Goal: Task Accomplishment & Management: Manage account settings

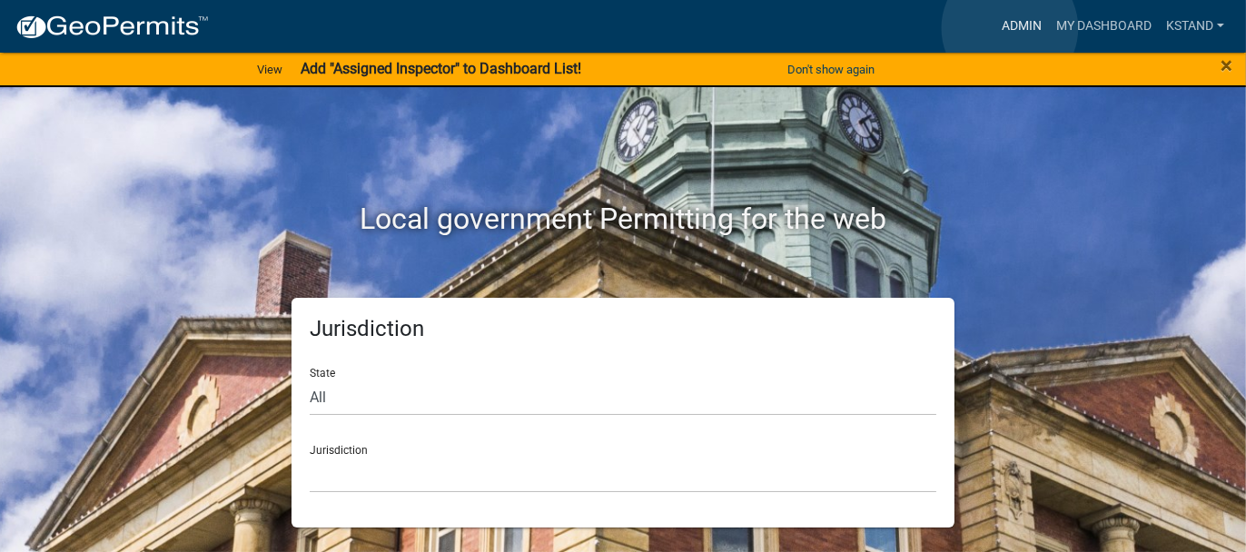
click at [1010, 28] on link "Admin" at bounding box center [1022, 26] width 54 height 35
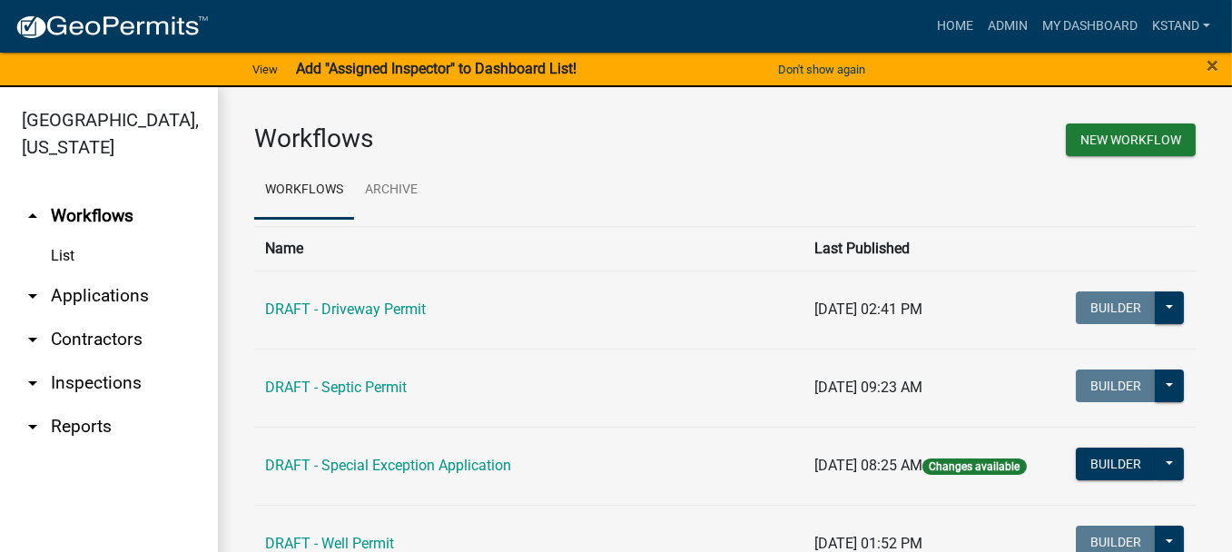
click at [78, 290] on link "arrow_drop_down Applications" at bounding box center [109, 296] width 218 height 44
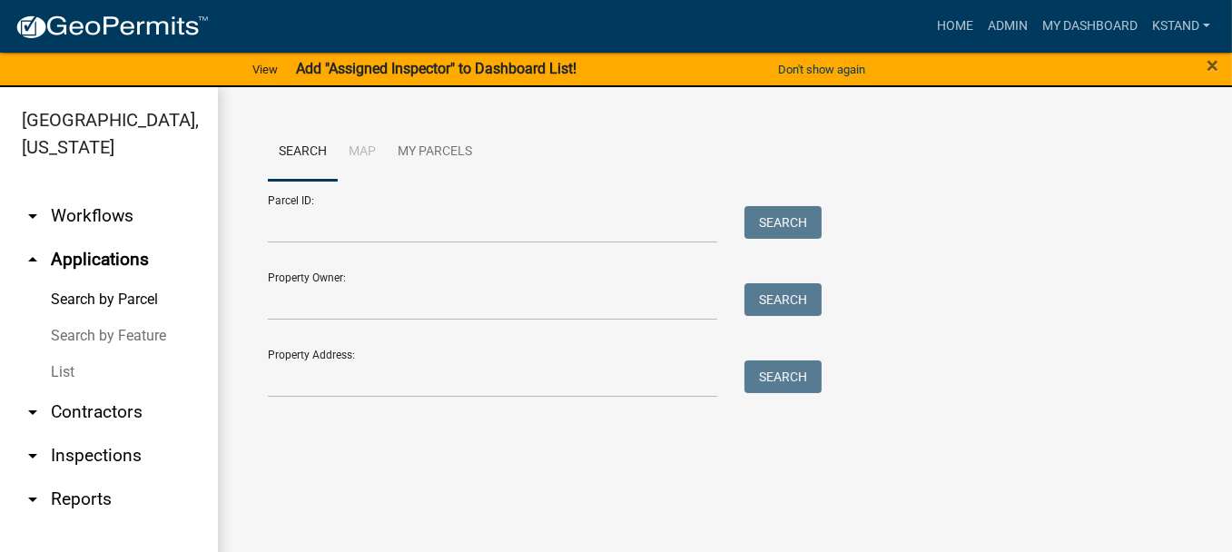
click at [53, 367] on link "List" at bounding box center [109, 372] width 218 height 36
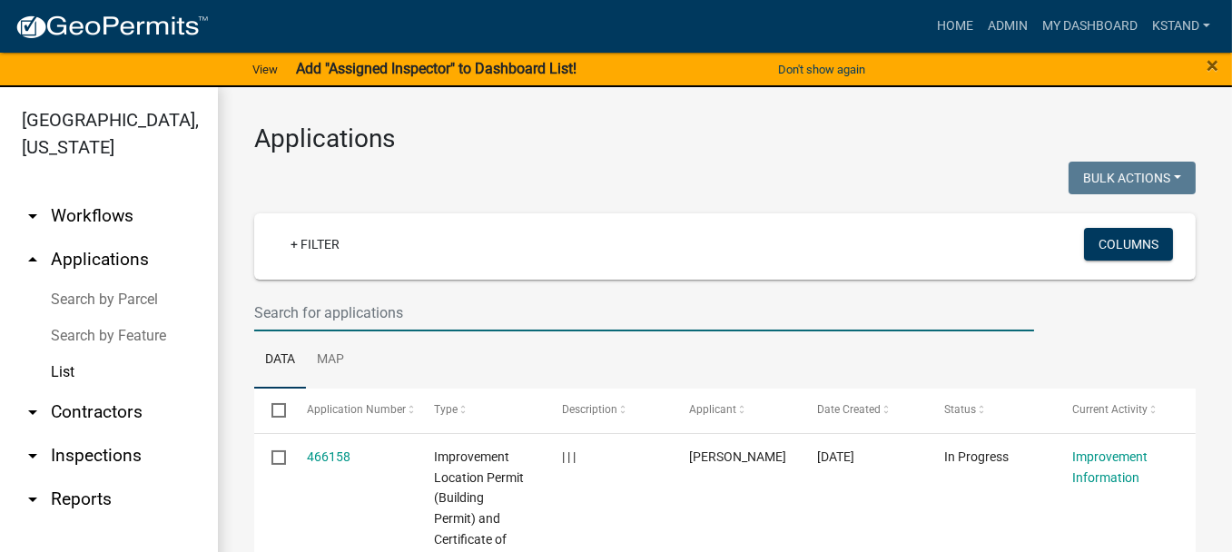
click at [282, 303] on input "text" at bounding box center [644, 312] width 780 height 37
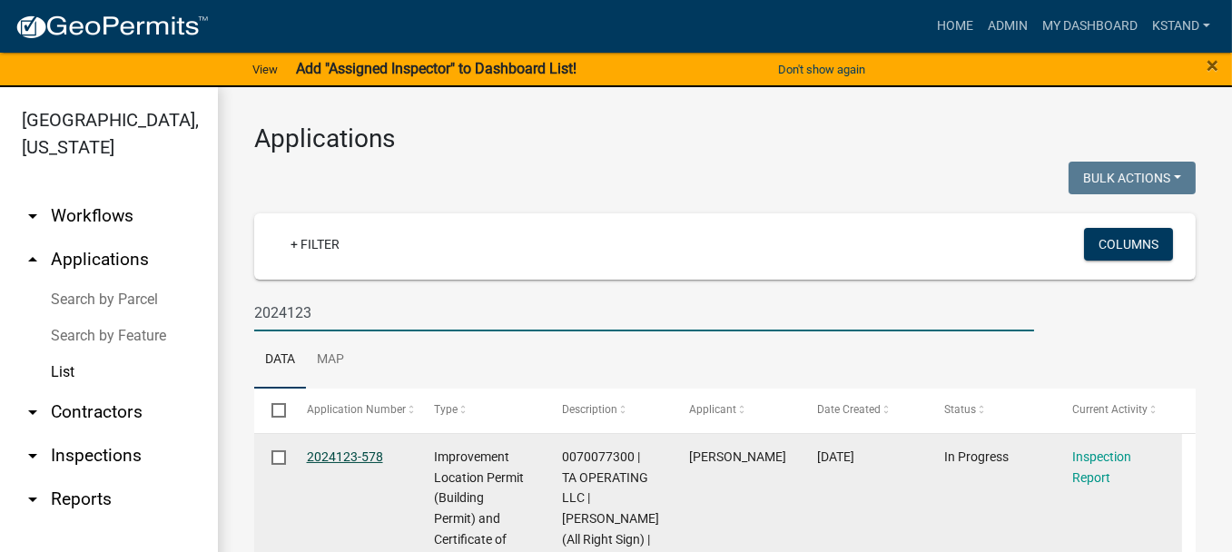
type input "2024123"
click at [329, 454] on link "2024123-578" at bounding box center [345, 457] width 76 height 15
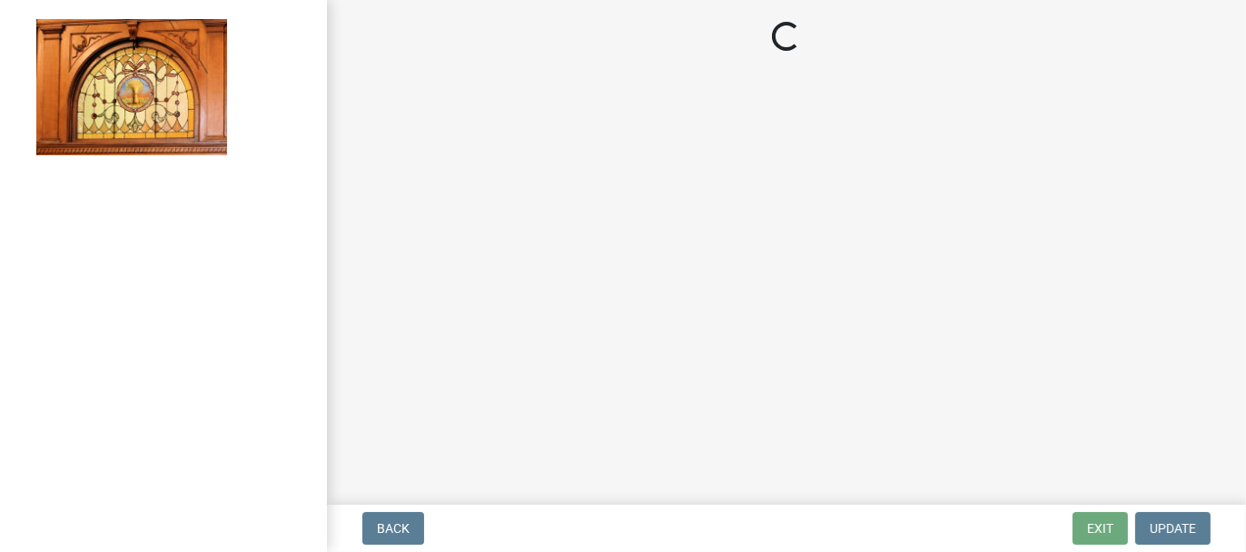
select select "62bb873c-c571-4454-ac8a-8c216551e2a3"
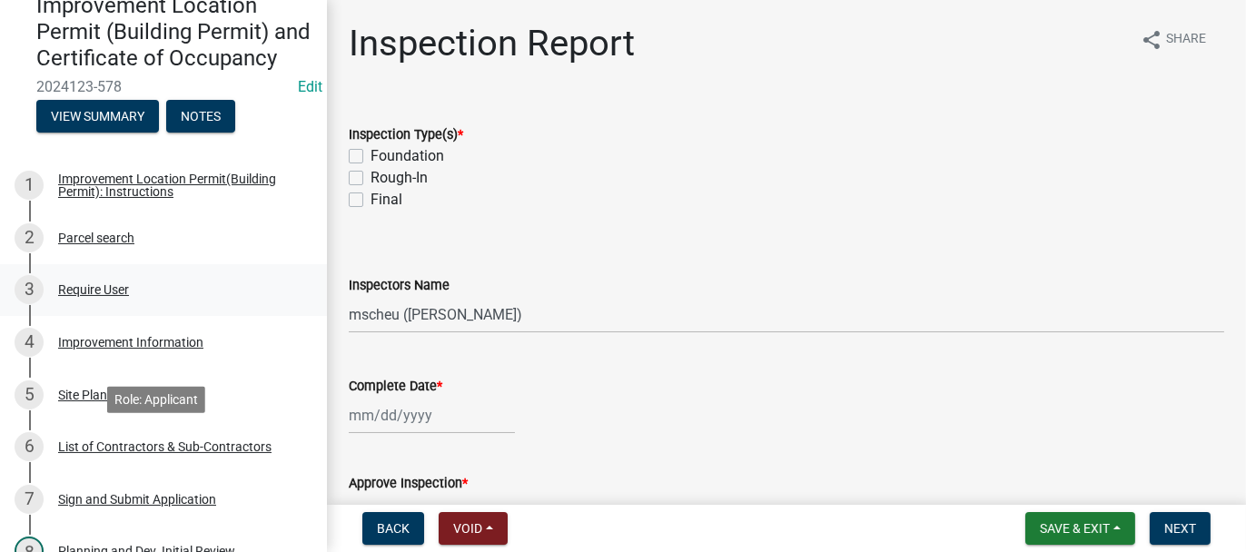
scroll to position [363, 0]
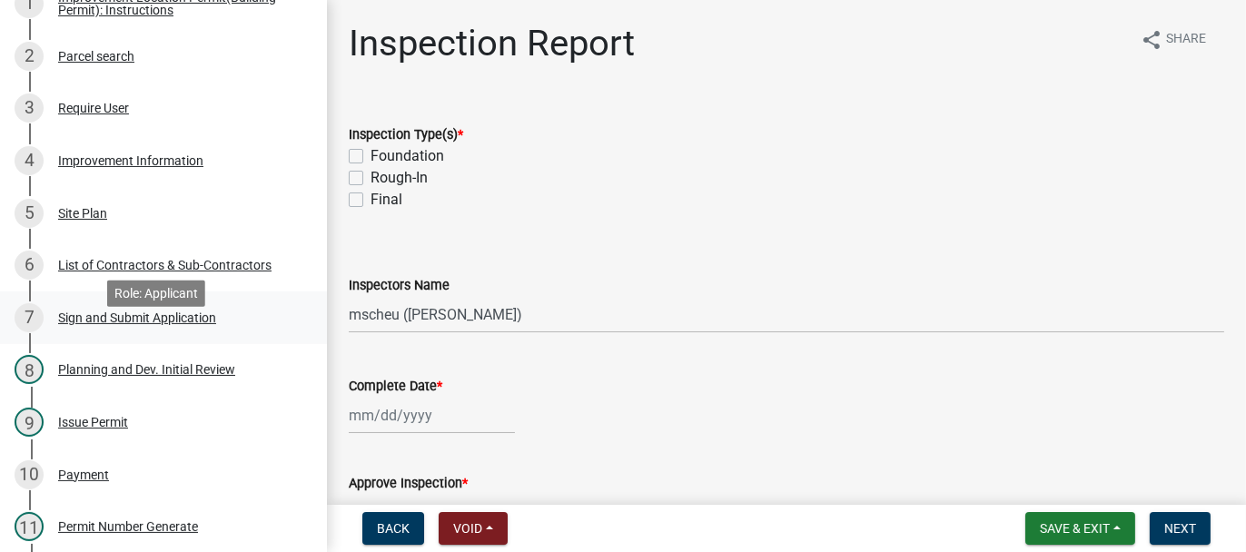
click at [95, 324] on div "Sign and Submit Application" at bounding box center [137, 318] width 158 height 13
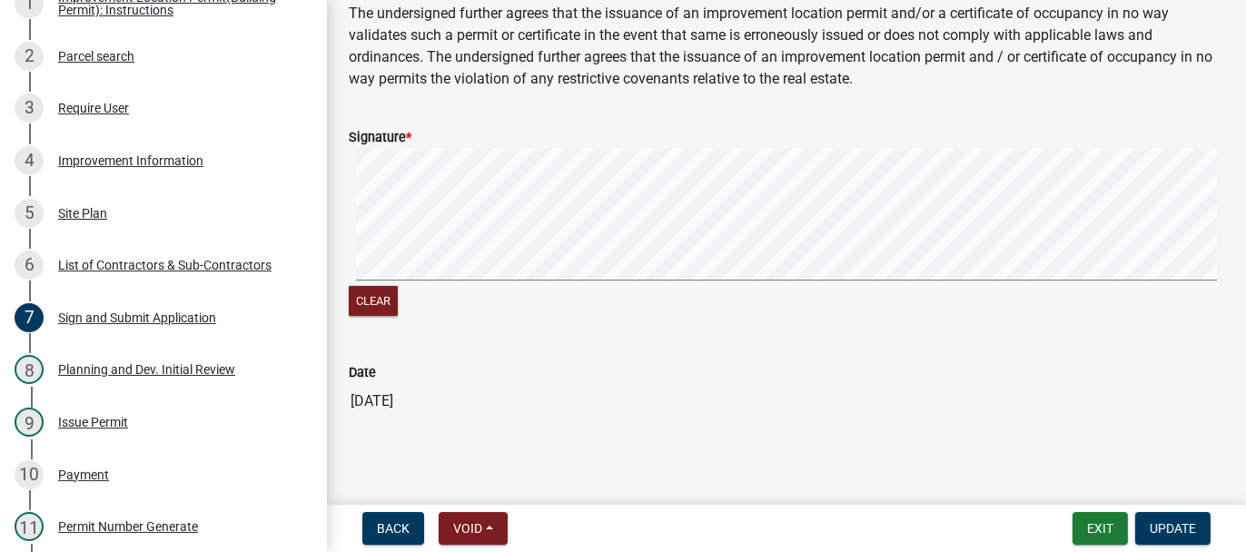
scroll to position [972, 0]
